Goal: Check status: Verify the current state of an ongoing process or item

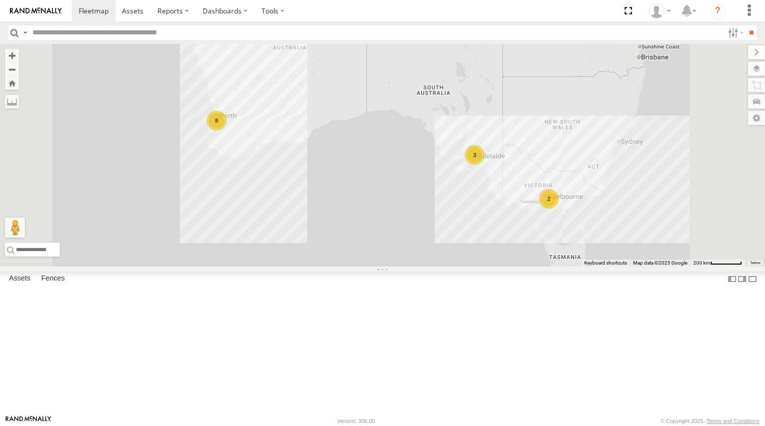
click at [485, 165] on div "3" at bounding box center [475, 155] width 20 height 20
click at [488, 154] on span at bounding box center [477, 141] width 22 height 27
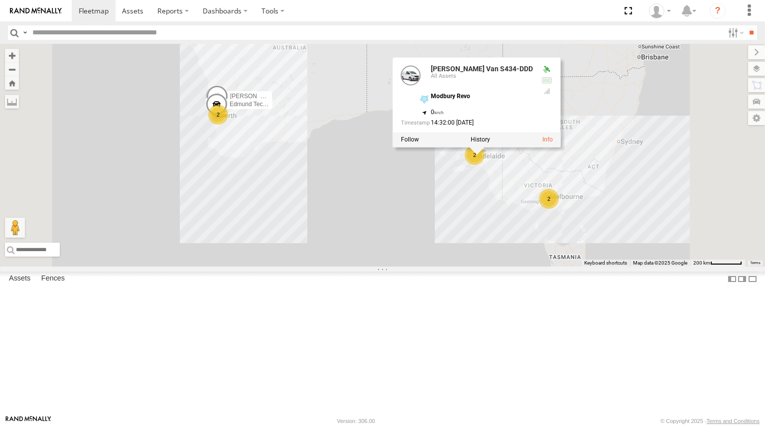
click at [656, 239] on div "2 2 [PERSON_NAME] Tech IOV698 [PERSON_NAME] Van S434-DDD 2 [PERSON_NAME] 1IEH 1…" at bounding box center [382, 155] width 765 height 223
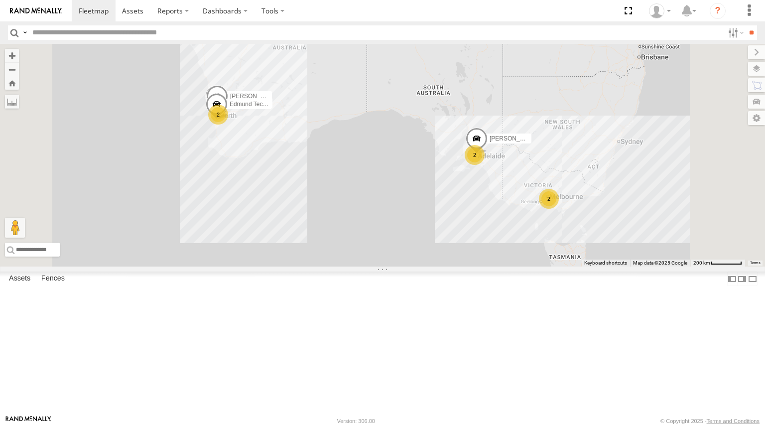
click at [488, 154] on span at bounding box center [477, 141] width 22 height 27
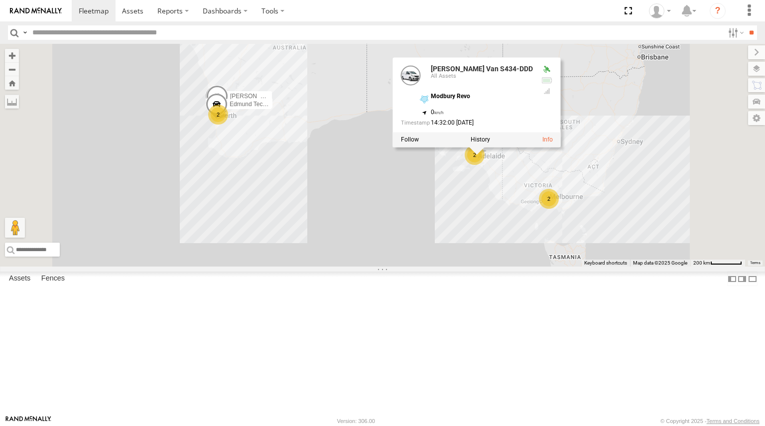
click at [603, 240] on div "2 2 [PERSON_NAME] Tech IOV698 [PERSON_NAME] Van S434-DDD 2 [PERSON_NAME] 1IEH 1…" at bounding box center [382, 155] width 765 height 223
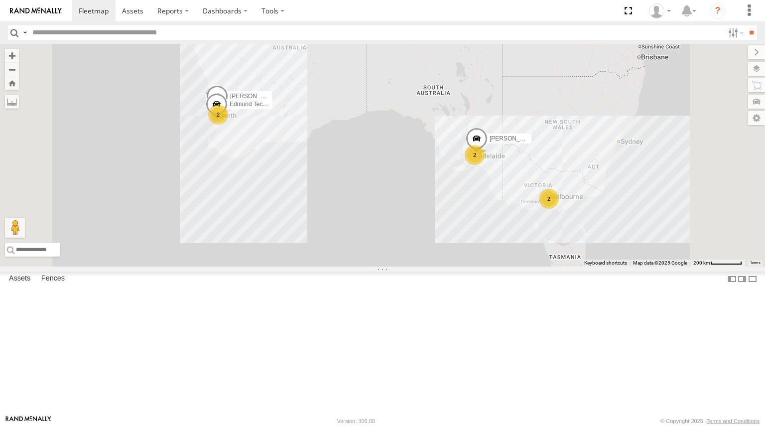
click at [603, 240] on div "2 2 [PERSON_NAME] Tech IOV698 [PERSON_NAME] Van S434-DDD 2 [PERSON_NAME] 1IEH 1…" at bounding box center [382, 155] width 765 height 223
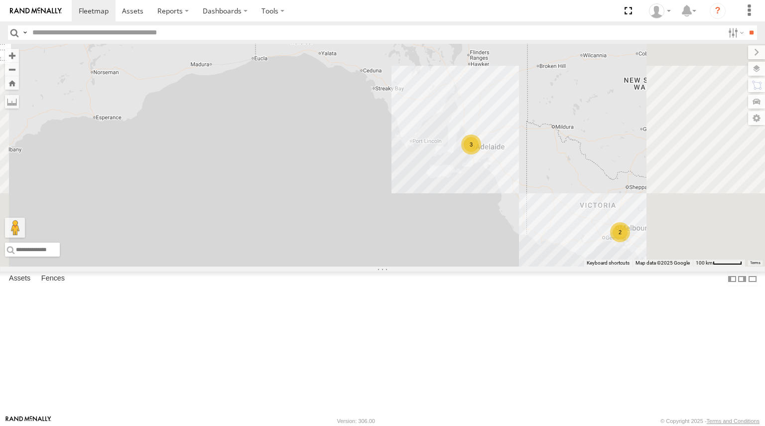
click at [606, 200] on div "[PERSON_NAME] Tech IOV698 [PERSON_NAME] 1IEH 129 Dario Tech 1INY100 [PERSON_NAM…" at bounding box center [382, 155] width 765 height 223
